Goal: Task Accomplishment & Management: Use online tool/utility

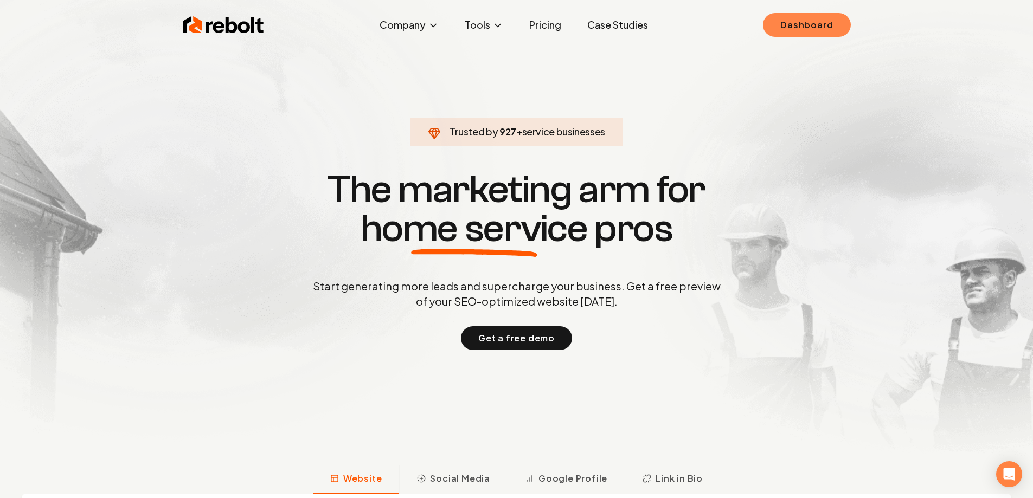
click at [840, 32] on link "Dashboard" at bounding box center [806, 25] width 87 height 24
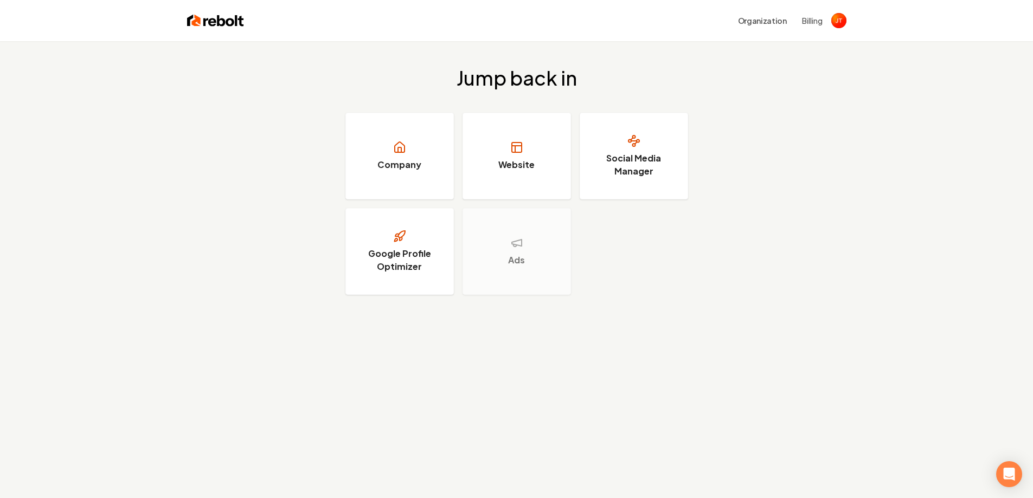
click at [212, 18] on img at bounding box center [215, 20] width 57 height 15
click at [833, 24] on img "Open user button" at bounding box center [838, 20] width 15 height 15
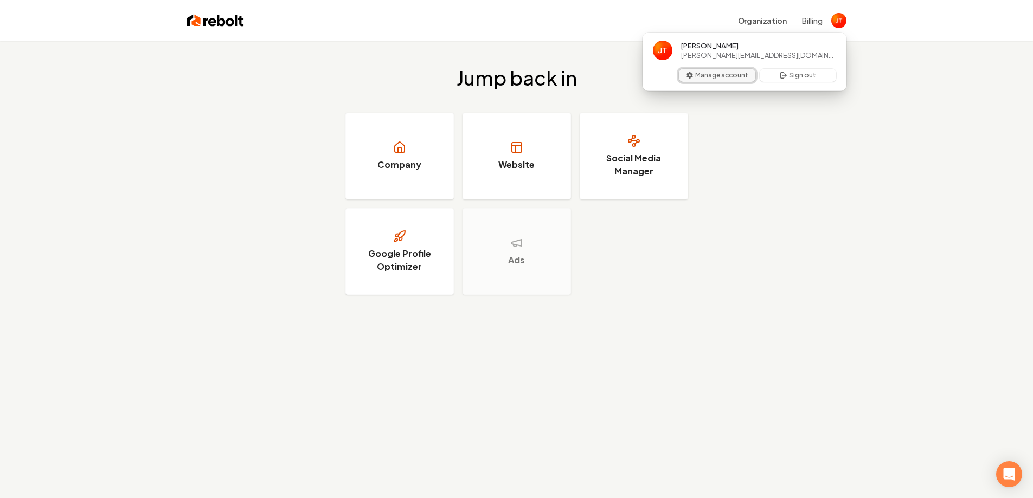
click at [733, 72] on button "Manage account" at bounding box center [717, 75] width 76 height 13
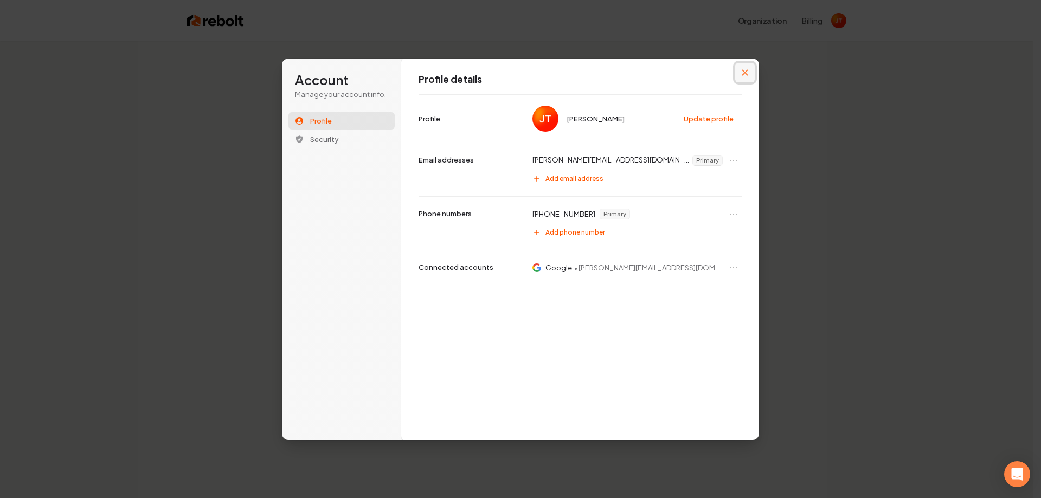
click at [747, 73] on icon "Close modal" at bounding box center [745, 72] width 7 height 7
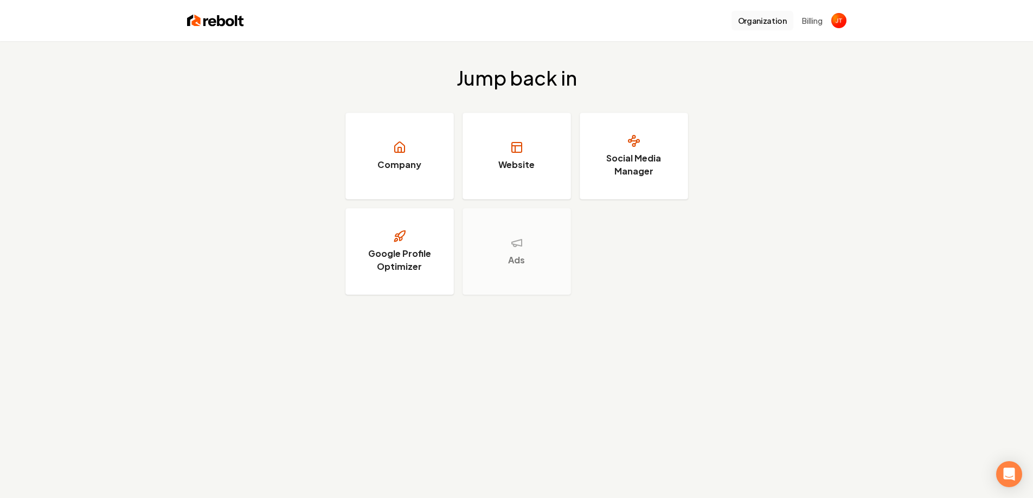
click at [786, 23] on button "Organization" at bounding box center [763, 21] width 62 height 20
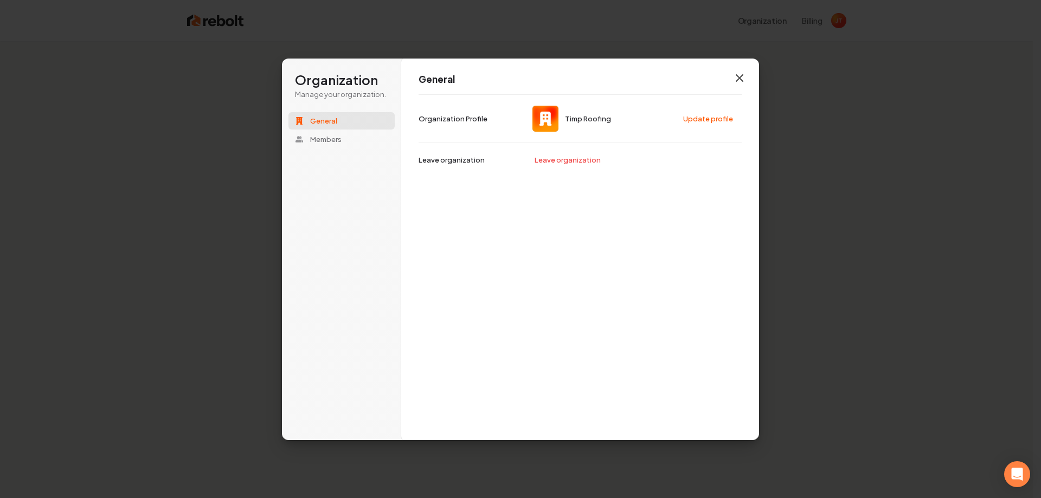
click at [735, 80] on icon "button" at bounding box center [739, 78] width 13 height 13
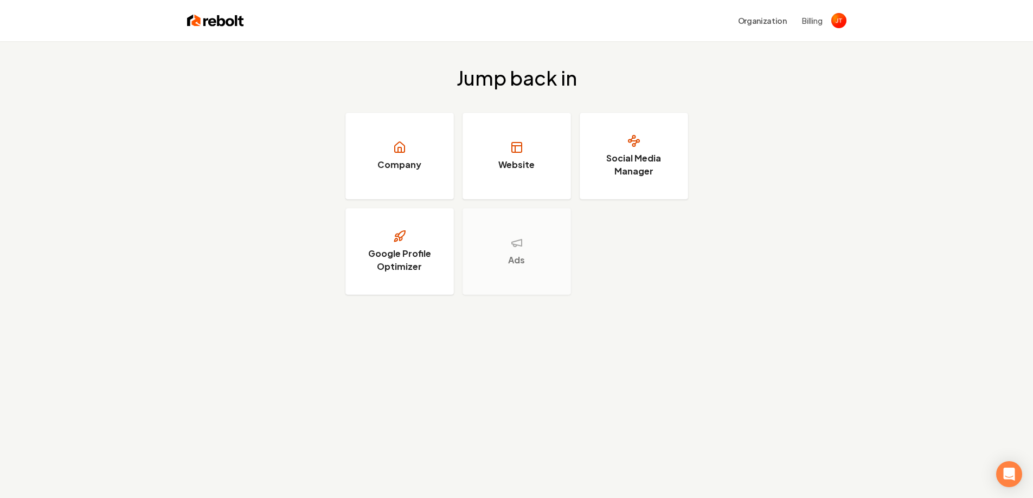
click at [848, 20] on div "Organization Billing" at bounding box center [517, 20] width 694 height 41
click at [842, 19] on img "Open user button" at bounding box center [838, 20] width 15 height 15
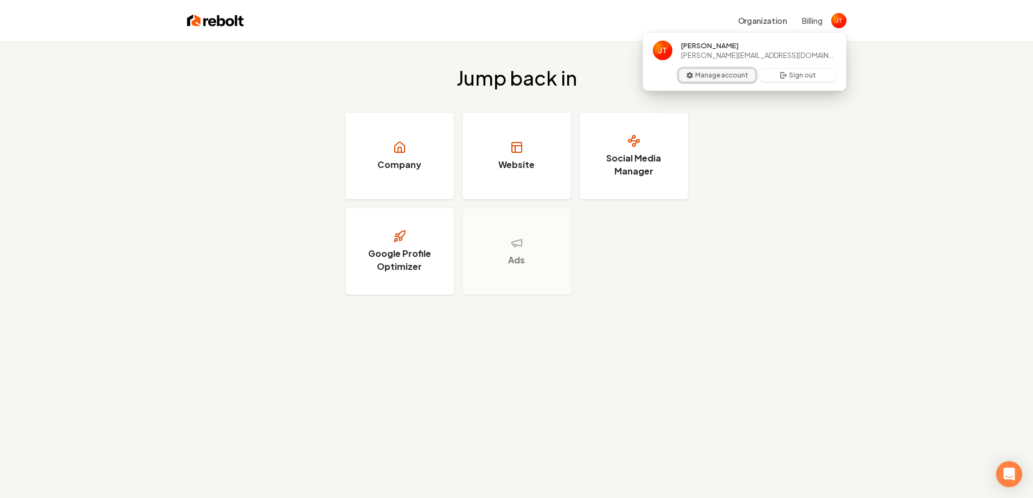
click at [729, 73] on button "Manage account" at bounding box center [717, 75] width 76 height 13
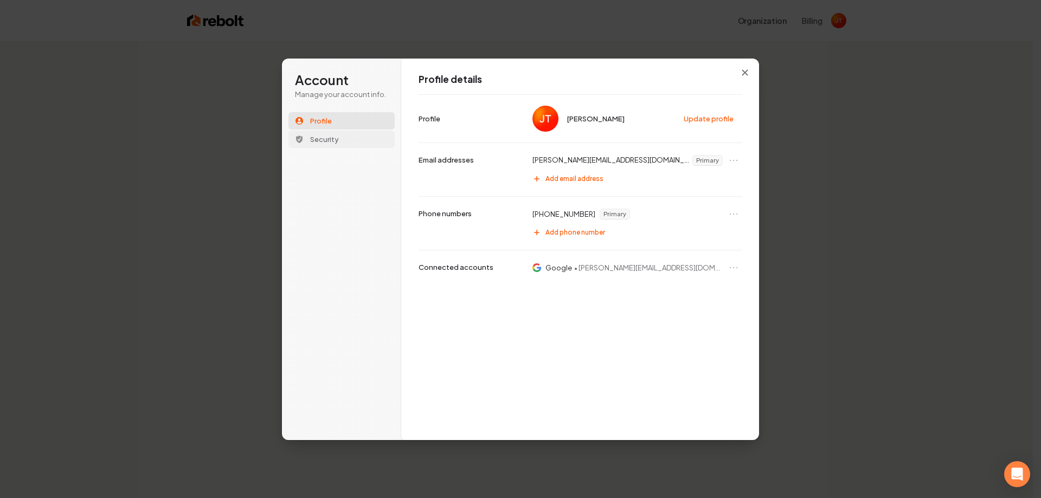
click at [334, 142] on span "Security" at bounding box center [324, 139] width 29 height 10
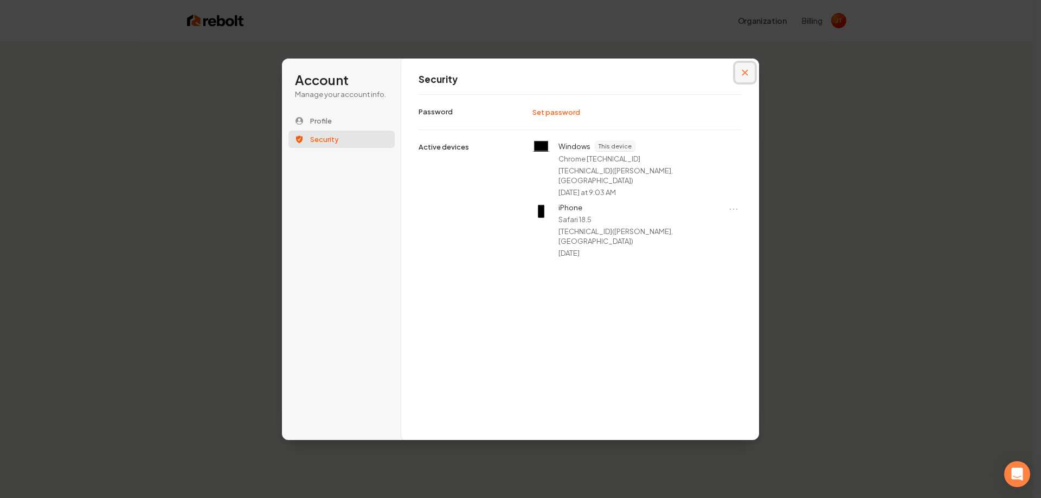
click at [744, 72] on icon "Close modal" at bounding box center [745, 72] width 7 height 7
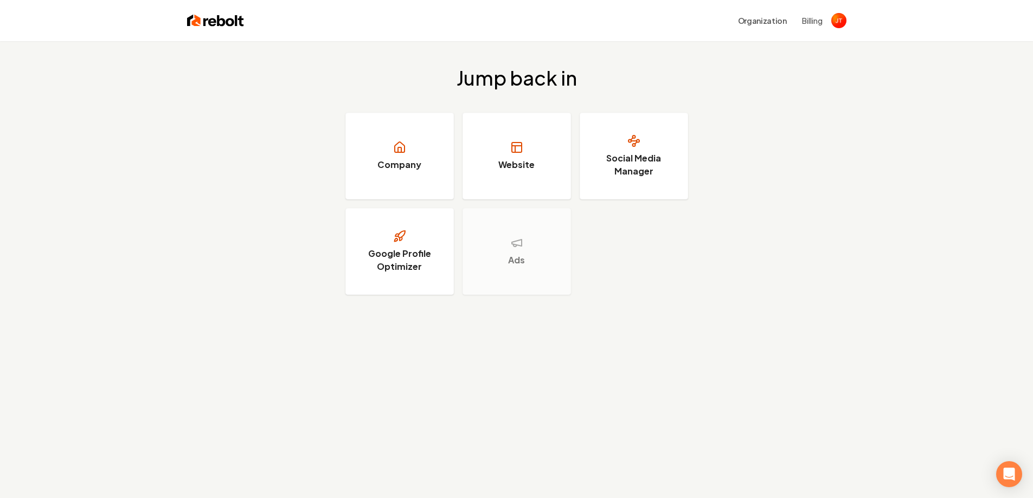
click at [817, 20] on button "Billing" at bounding box center [812, 20] width 21 height 11
click at [835, 26] on img "Open user button" at bounding box center [838, 20] width 15 height 15
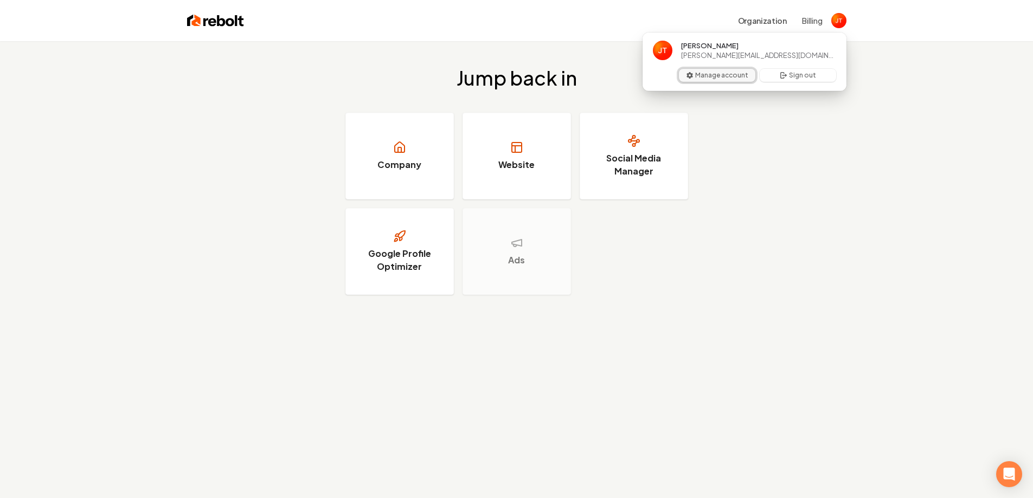
click at [746, 72] on button "Manage account" at bounding box center [717, 75] width 76 height 13
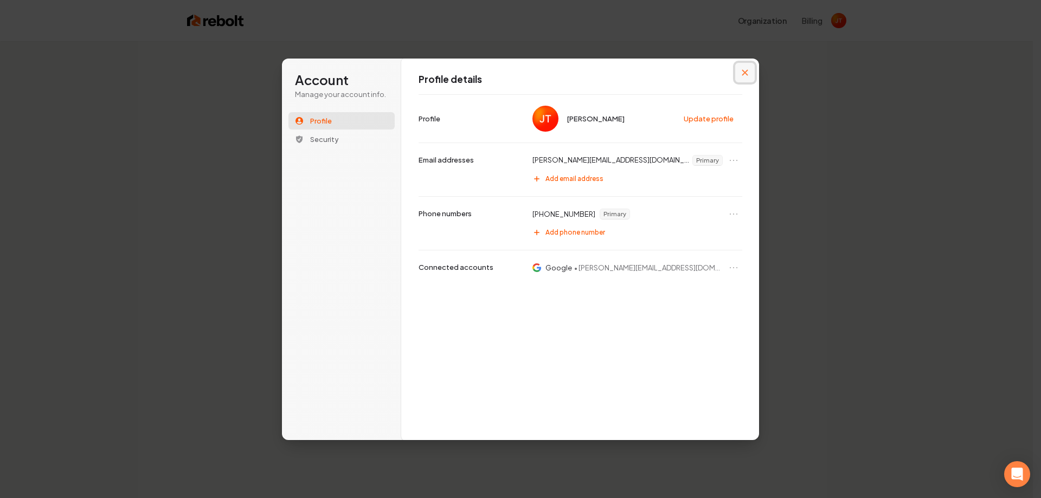
click at [748, 81] on button "Close modal" at bounding box center [745, 73] width 20 height 20
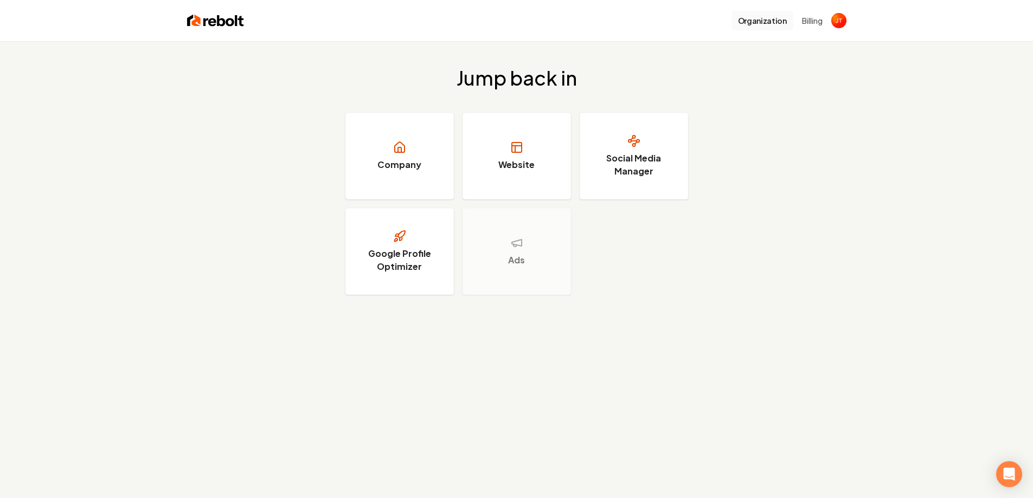
click at [772, 23] on button "Organization" at bounding box center [763, 21] width 62 height 20
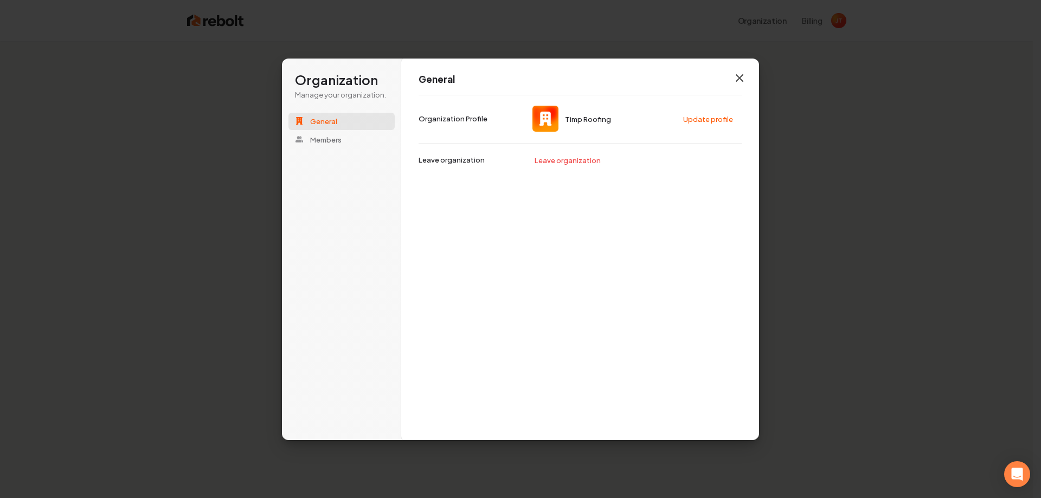
click at [735, 80] on icon "button" at bounding box center [739, 78] width 13 height 13
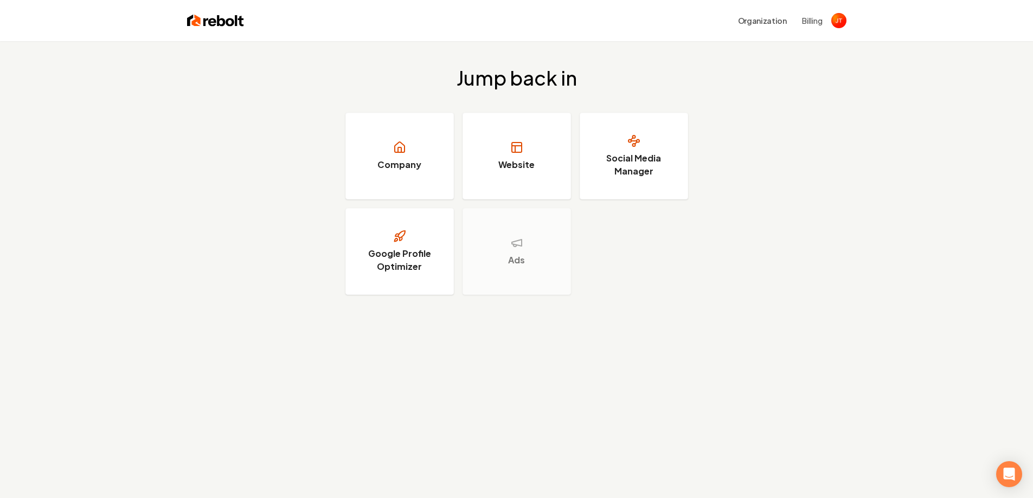
click at [830, 25] on div "Organization Billing" at bounding box center [545, 21] width 603 height 20
click at [840, 24] on img "Open user button" at bounding box center [838, 20] width 15 height 15
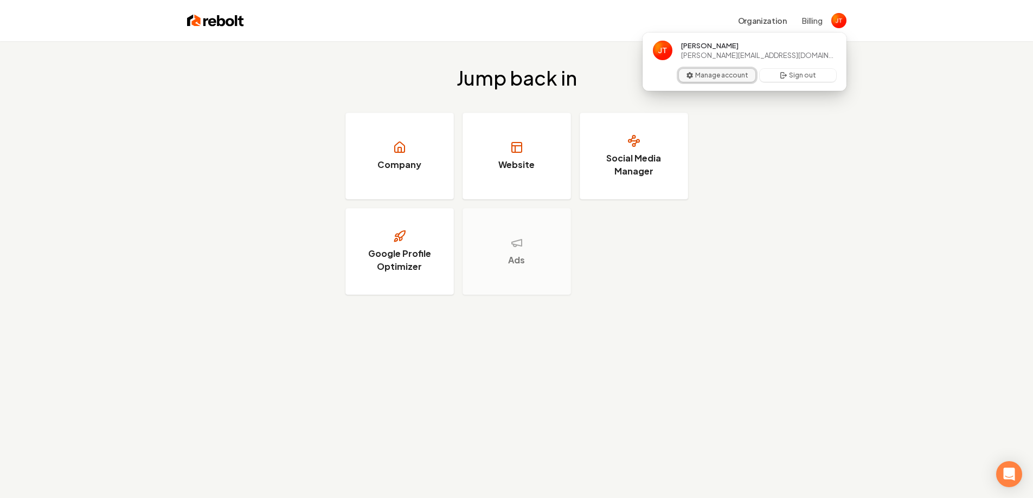
click at [736, 71] on button "Manage account" at bounding box center [717, 75] width 76 height 13
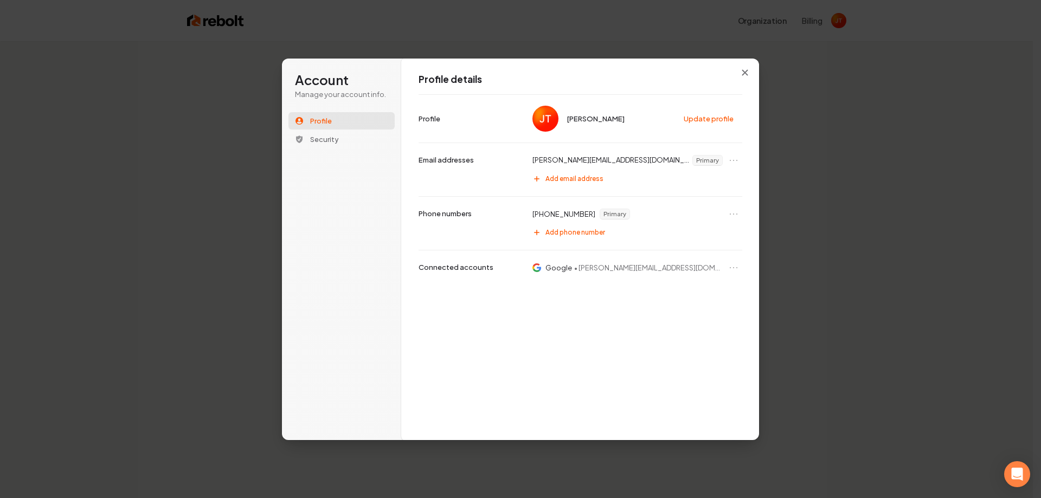
click at [755, 71] on div "Profile details [PERSON_NAME] Update profile Profile [PERSON_NAME][EMAIL_ADDRES…" at bounding box center [580, 249] width 358 height 383
click at [747, 75] on icon "Close modal" at bounding box center [745, 72] width 7 height 7
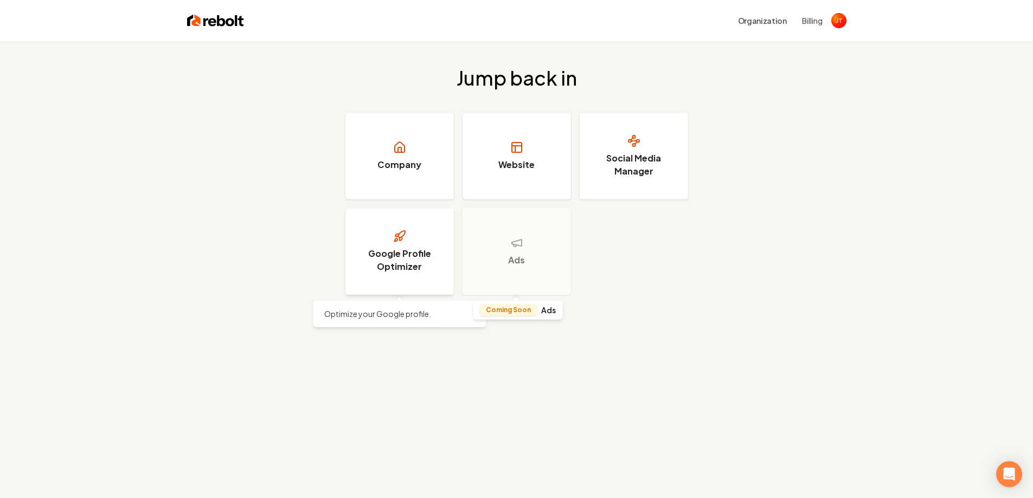
click at [430, 261] on h3 "Google Profile Optimizer" at bounding box center [399, 260] width 81 height 26
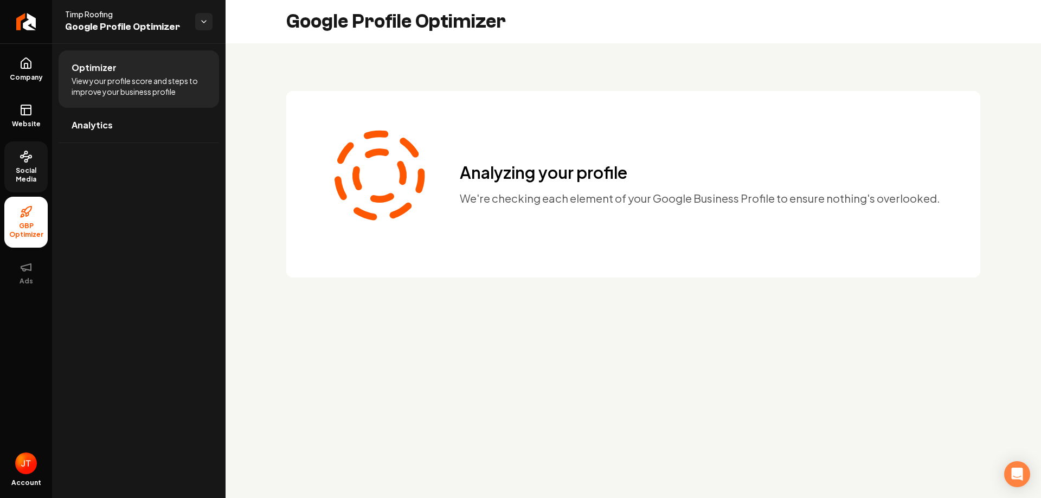
click at [21, 169] on span "Social Media" at bounding box center [25, 174] width 43 height 17
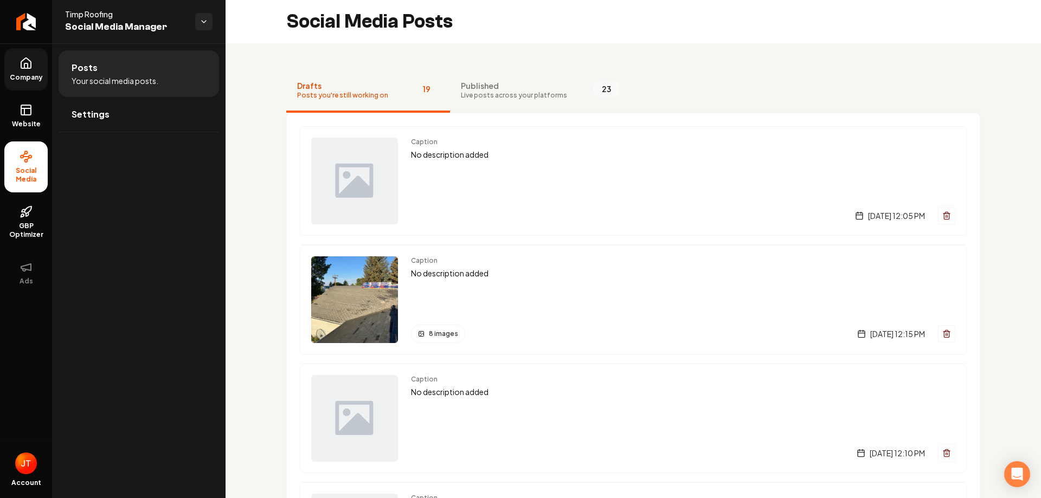
click at [24, 66] on icon at bounding box center [25, 65] width 3 height 5
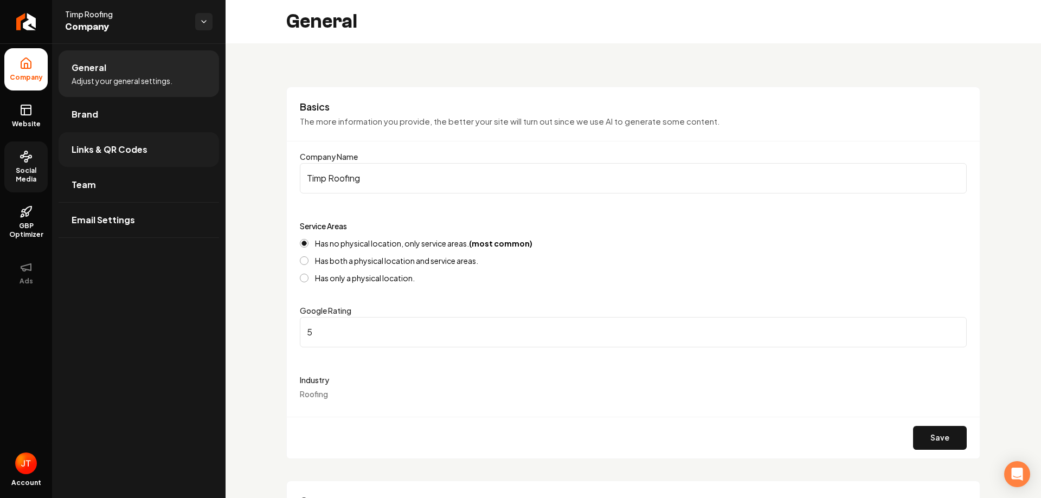
click at [124, 160] on link "Links & QR Codes" at bounding box center [139, 149] width 161 height 35
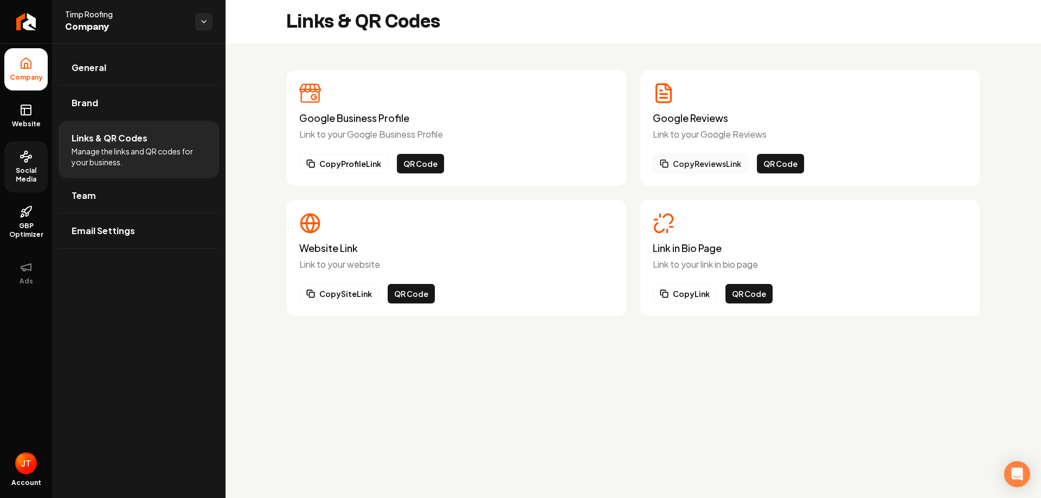
click at [728, 168] on button "Copy Reviews Link" at bounding box center [700, 164] width 95 height 20
